Goal: Task Accomplishment & Management: Manage account settings

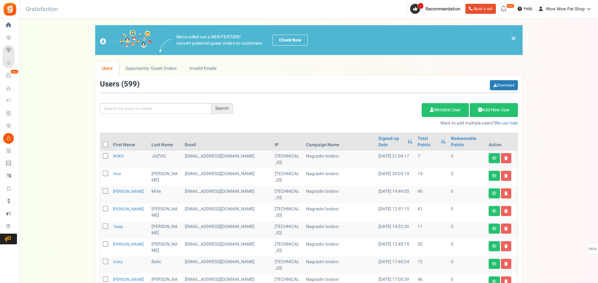
click at [148, 107] on input "text" at bounding box center [156, 108] width 112 height 11
type input "kostov"
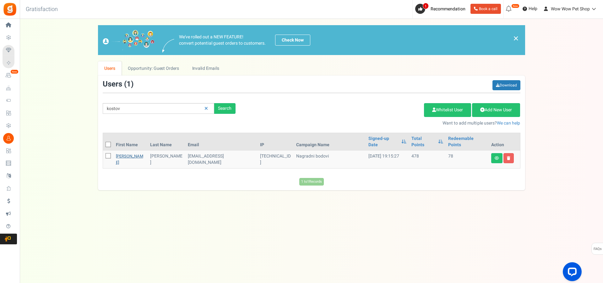
click at [119, 153] on link "[PERSON_NAME]" at bounding box center [129, 159] width 27 height 12
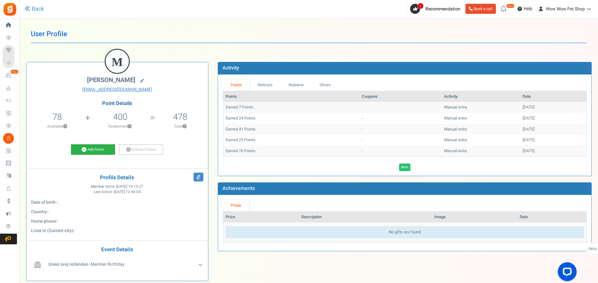
click at [101, 147] on link "Add Points" at bounding box center [93, 149] width 44 height 11
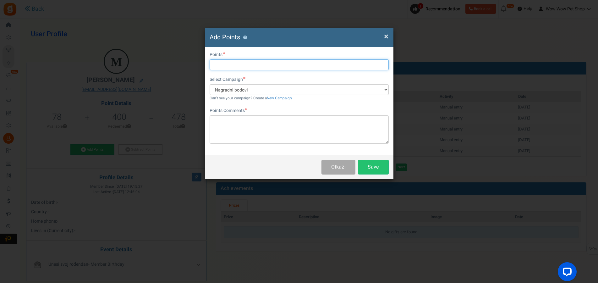
click at [227, 62] on input "text" at bounding box center [299, 64] width 179 height 11
type input "76"
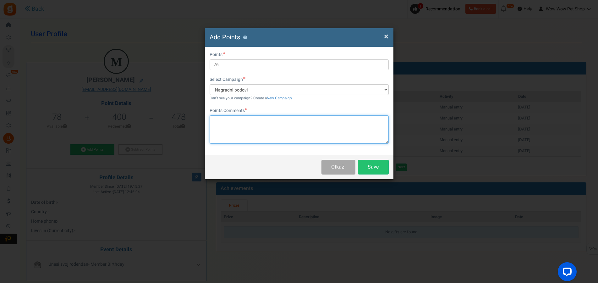
click at [266, 134] on textarea at bounding box center [299, 129] width 179 height 28
paste textarea "1534"
type textarea "Račun br. 1534"
click at [374, 165] on button "Save" at bounding box center [373, 167] width 31 height 15
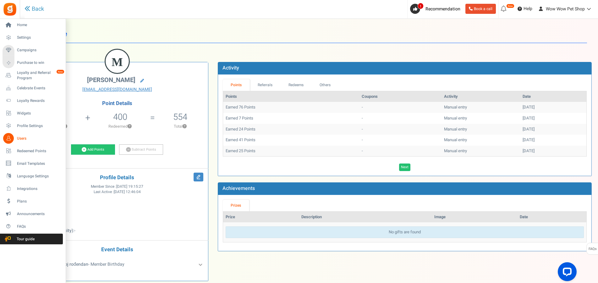
click at [20, 140] on span "Users" at bounding box center [39, 138] width 44 height 5
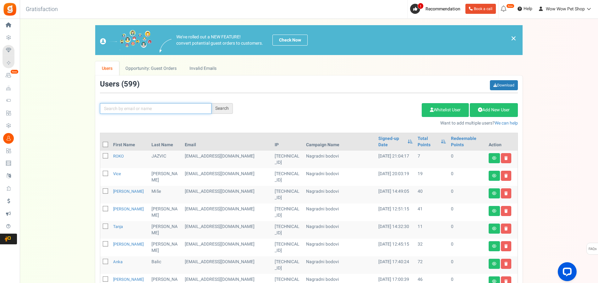
click at [120, 110] on input "text" at bounding box center [156, 108] width 112 height 11
type input "ećim"
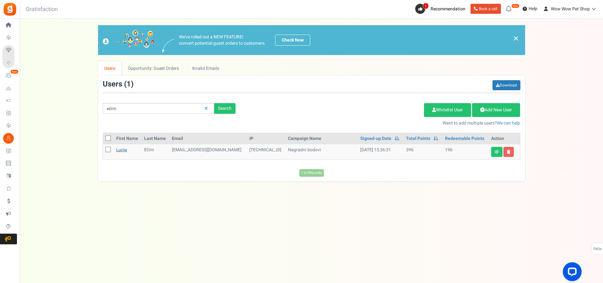
click at [121, 151] on link "Lucija" at bounding box center [121, 150] width 11 height 6
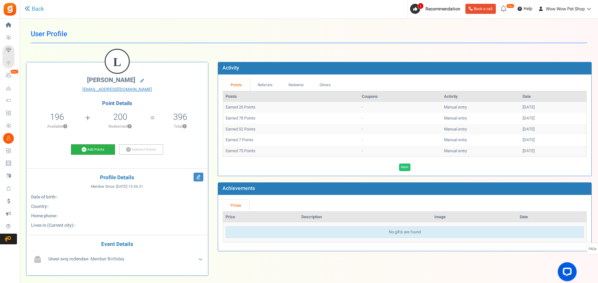
click at [97, 151] on link "Add Points" at bounding box center [93, 149] width 44 height 11
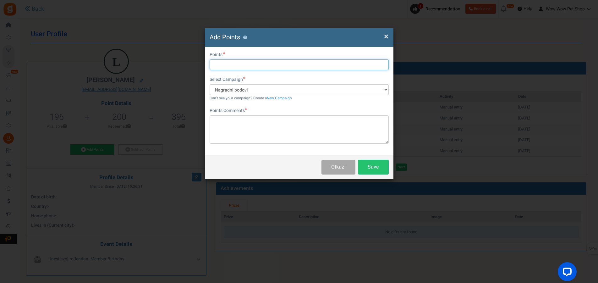
click at [249, 61] on input "text" at bounding box center [299, 64] width 179 height 11
type input "17"
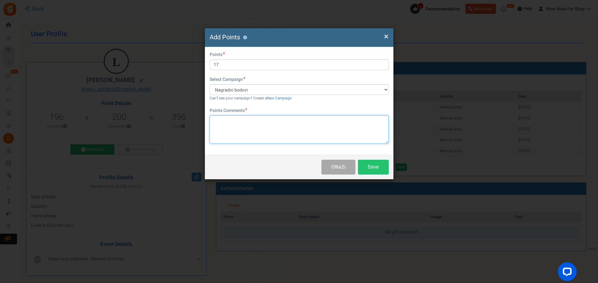
click at [285, 134] on textarea at bounding box center [299, 129] width 179 height 28
type textarea "Račun br. 1535"
click at [376, 166] on button "Save" at bounding box center [373, 167] width 31 height 15
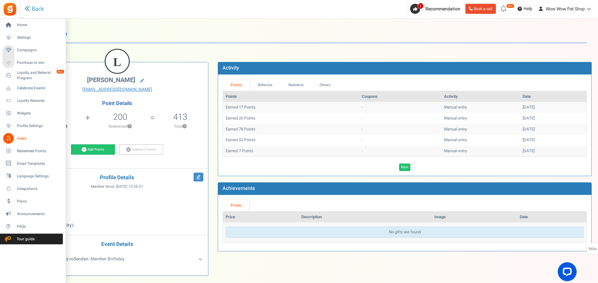
click at [15, 137] on link "Users" at bounding box center [33, 138] width 60 height 11
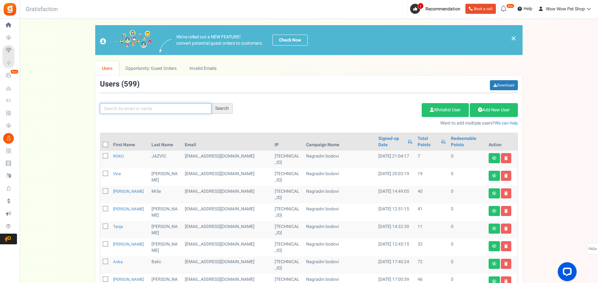
click at [157, 105] on input "text" at bounding box center [156, 108] width 112 height 11
type input "sloven"
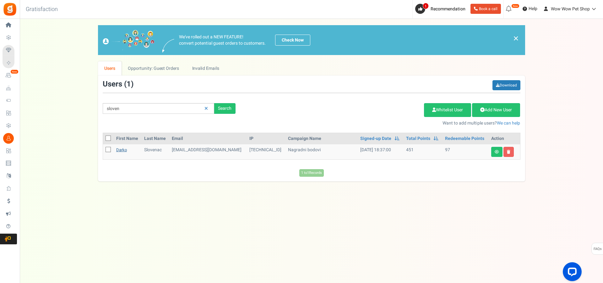
click at [121, 147] on link "Darko" at bounding box center [121, 150] width 11 height 6
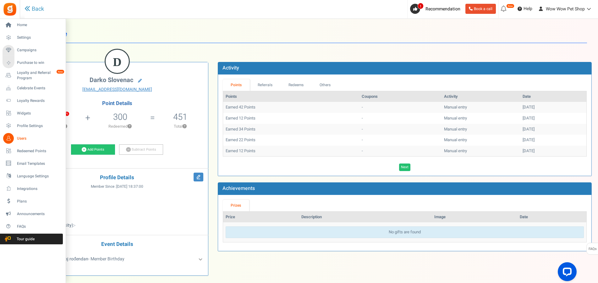
click at [11, 138] on icon at bounding box center [8, 138] width 11 height 11
